Goal: Information Seeking & Learning: Learn about a topic

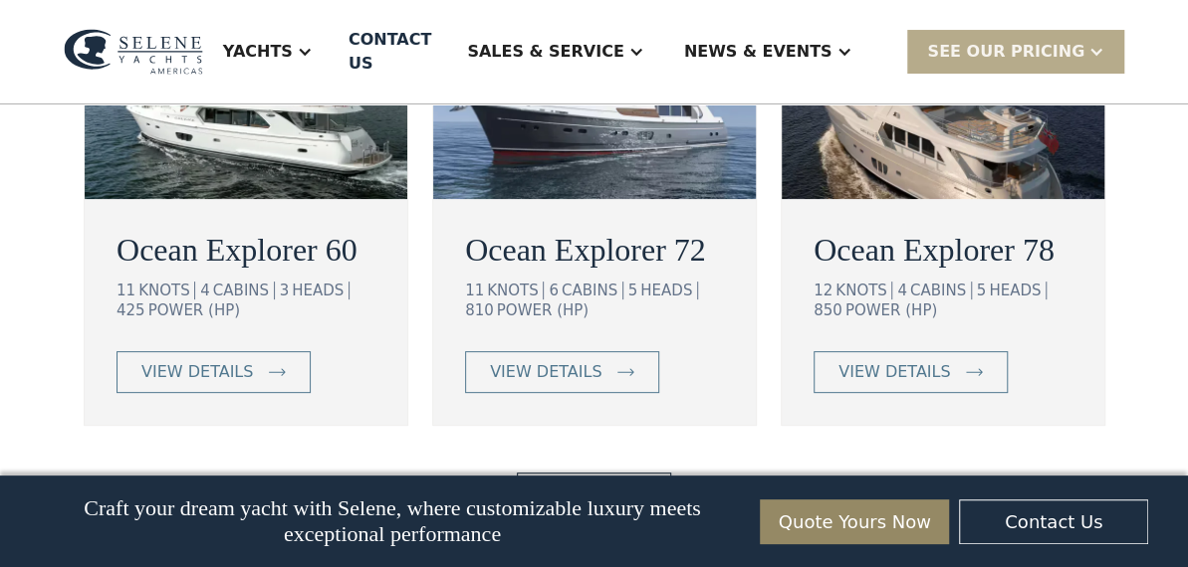
scroll to position [3744, 0]
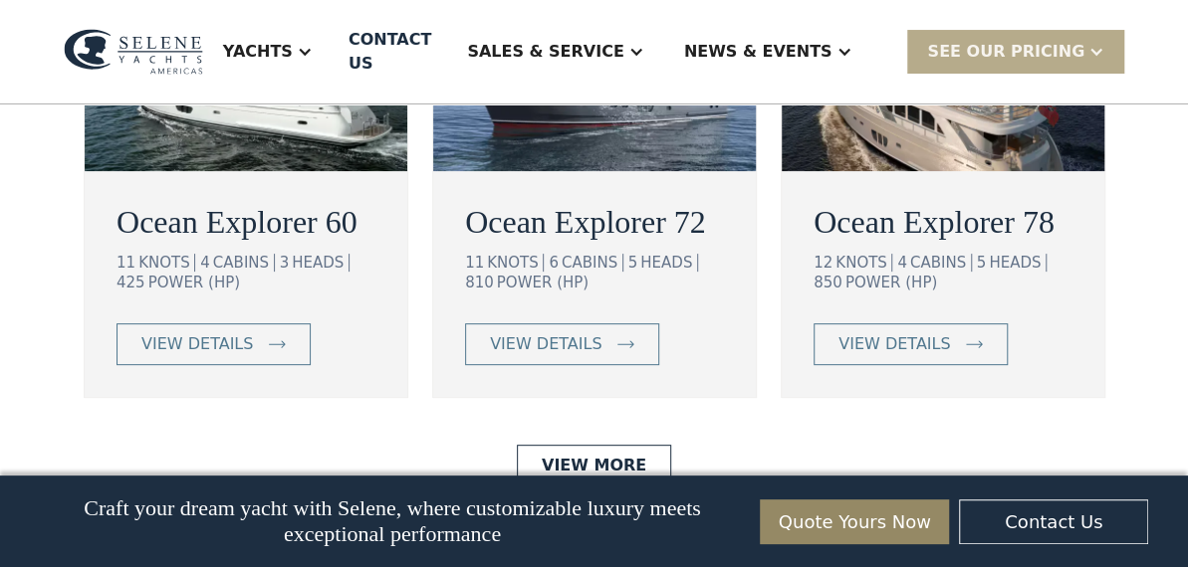
drag, startPoint x: 1178, startPoint y: 203, endPoint x: 1188, endPoint y: 226, distance: 25.0
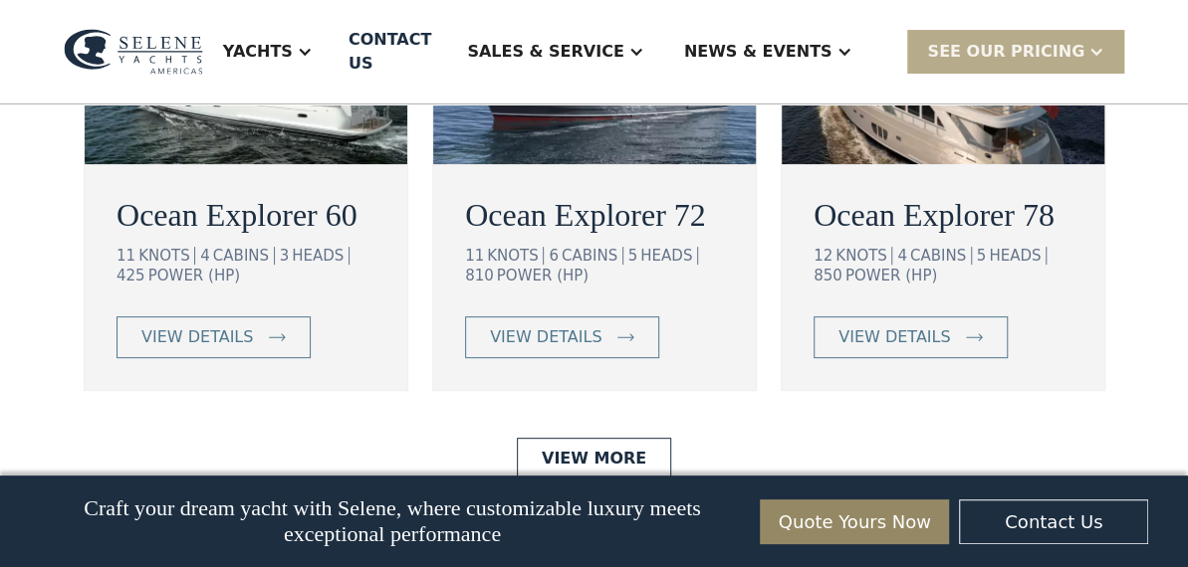
scroll to position [3765, 0]
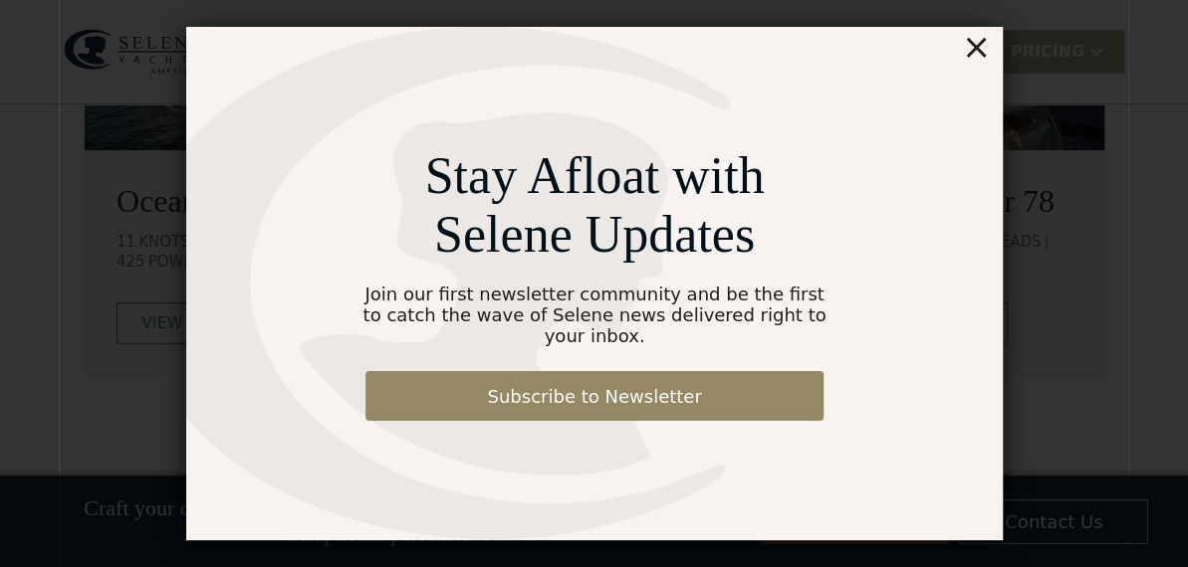
click at [980, 49] on div "×" at bounding box center [975, 47] width 29 height 40
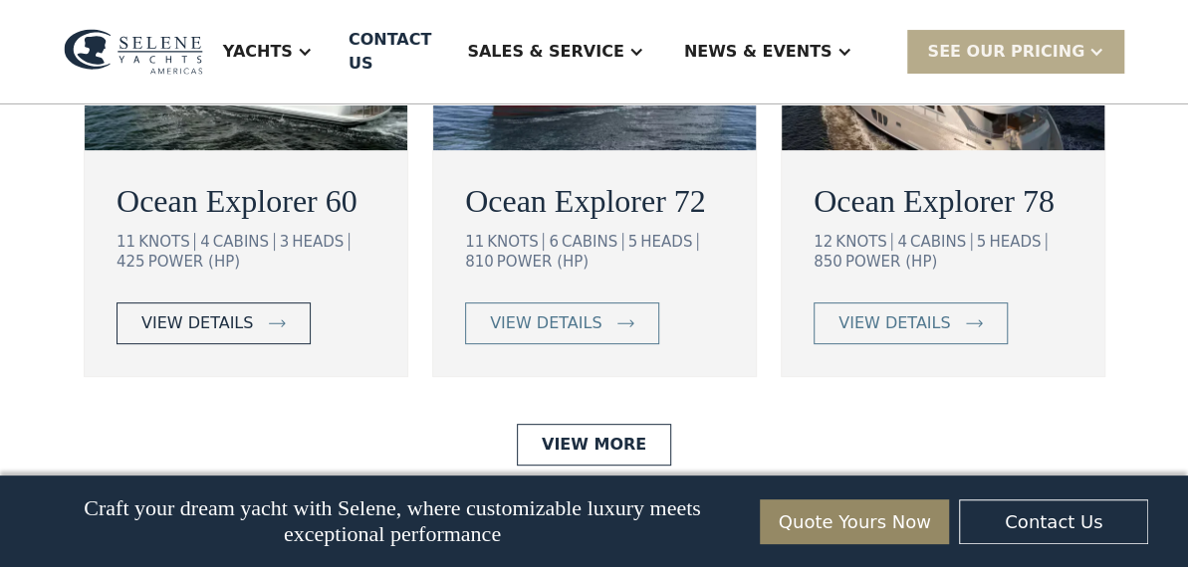
click at [213, 336] on div "view details" at bounding box center [197, 324] width 112 height 24
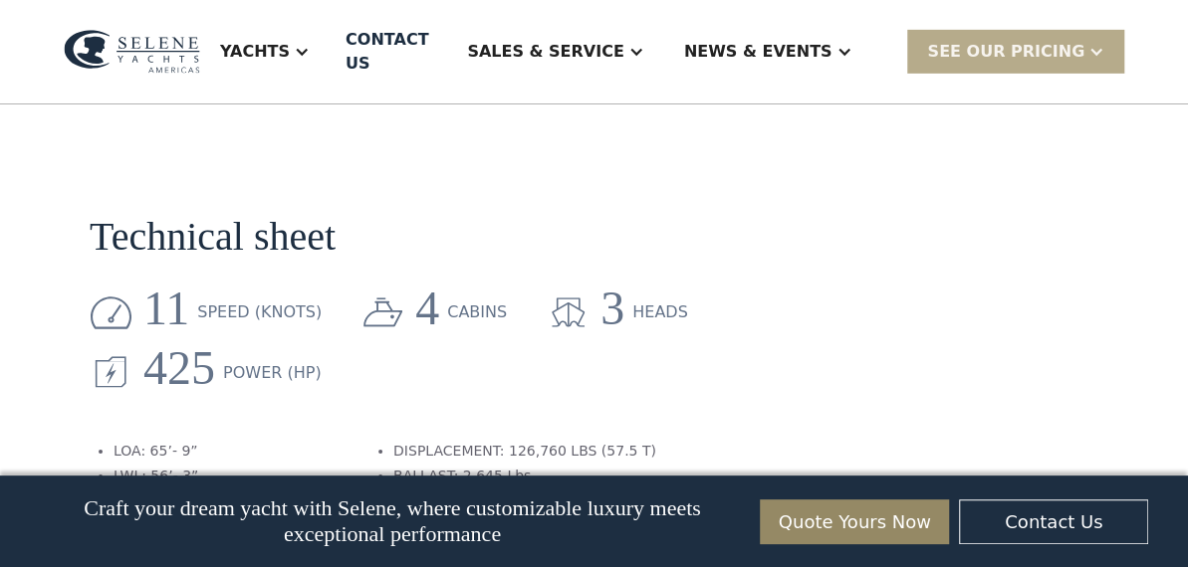
scroll to position [3113, 0]
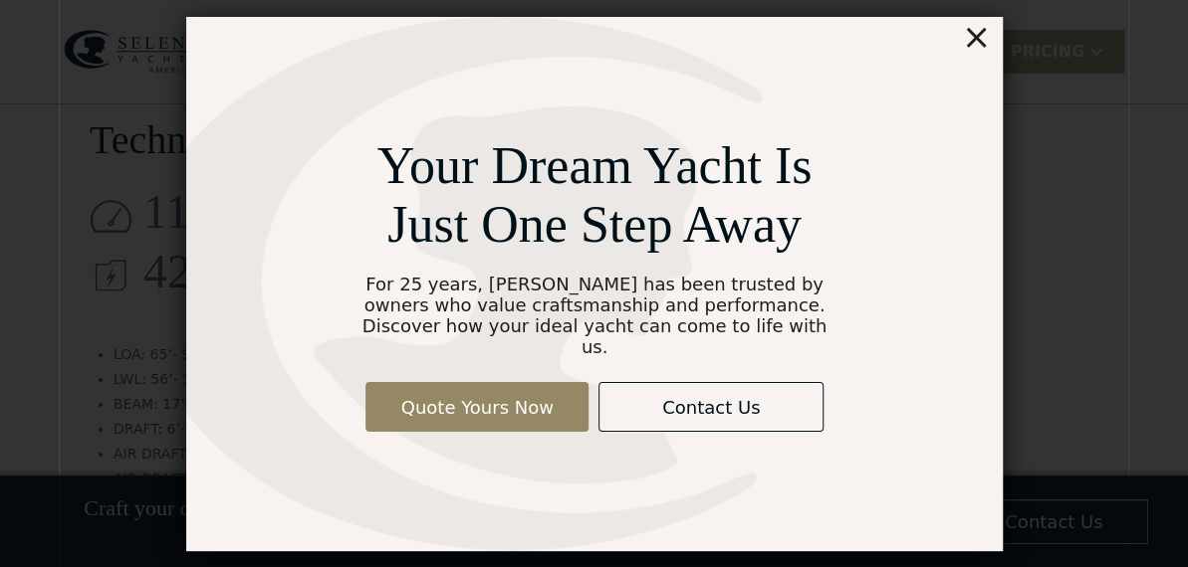
click at [979, 37] on div "×" at bounding box center [975, 37] width 29 height 40
